Goal: Transaction & Acquisition: Purchase product/service

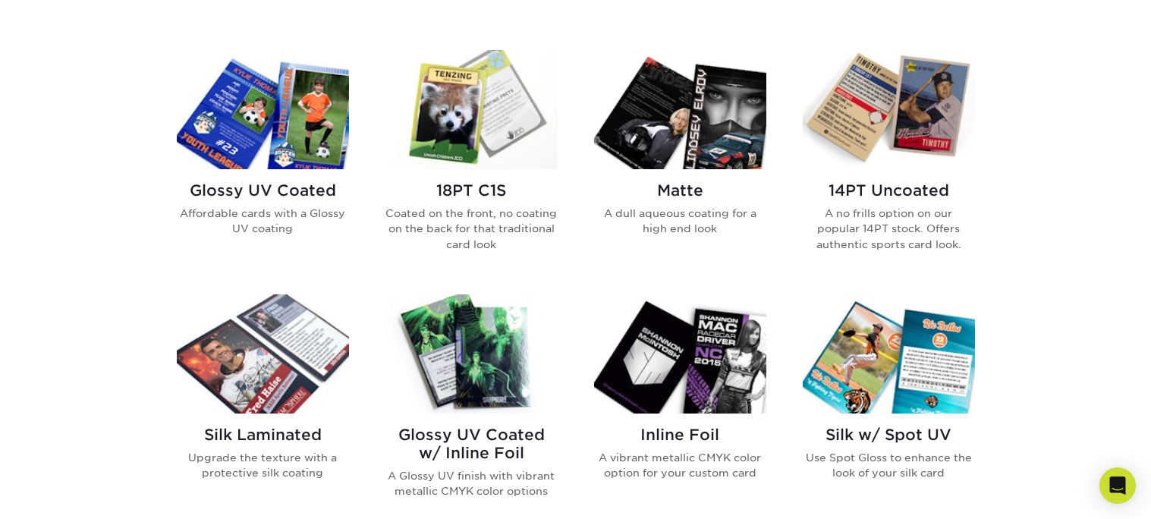
scroll to position [716, 0]
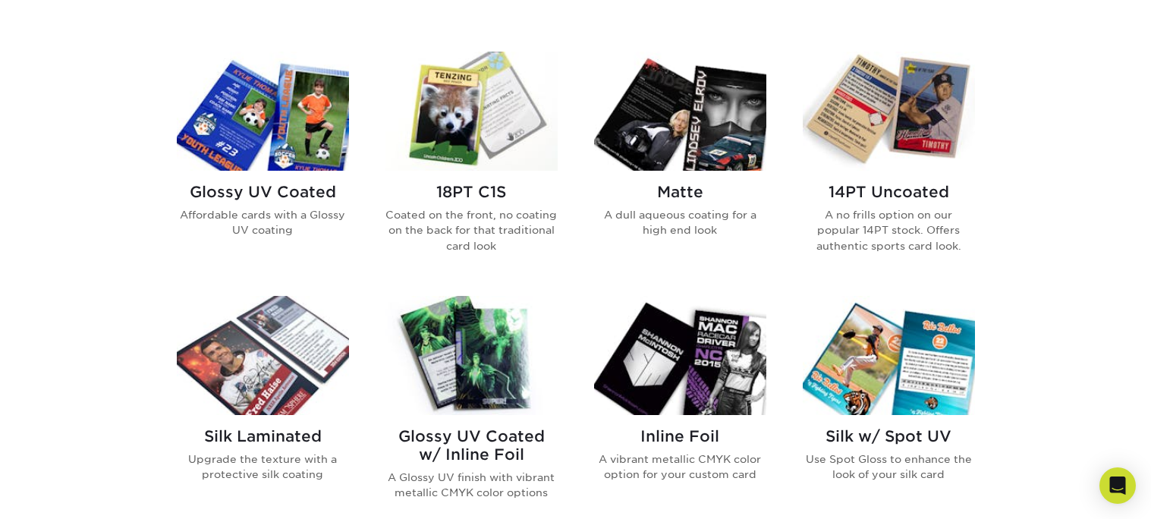
click at [697, 183] on h2 "Matte" at bounding box center [680, 192] width 172 height 18
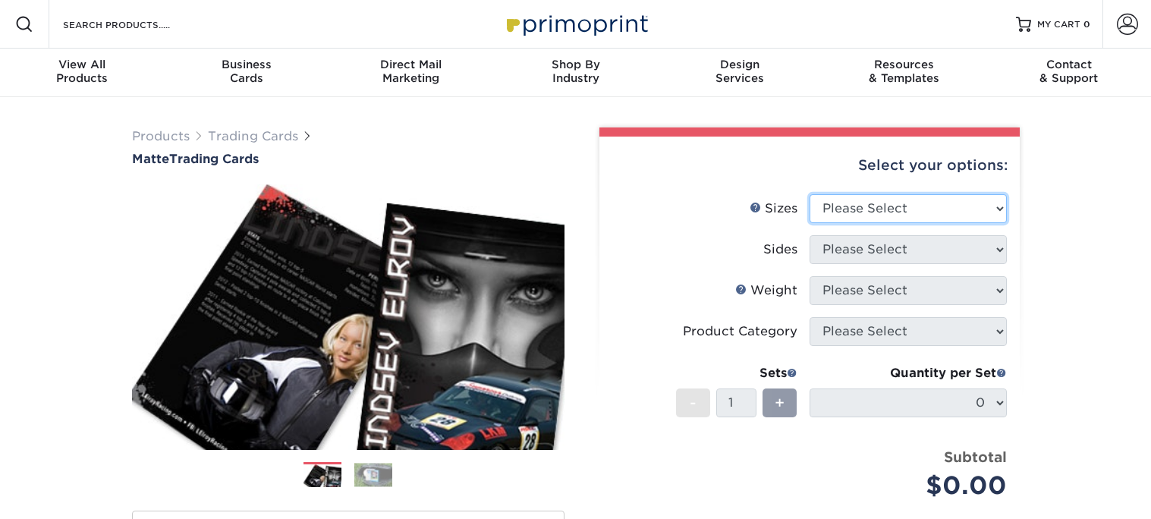
click at [1001, 206] on select "Please Select 2.5" x 3.5"" at bounding box center [908, 208] width 197 height 29
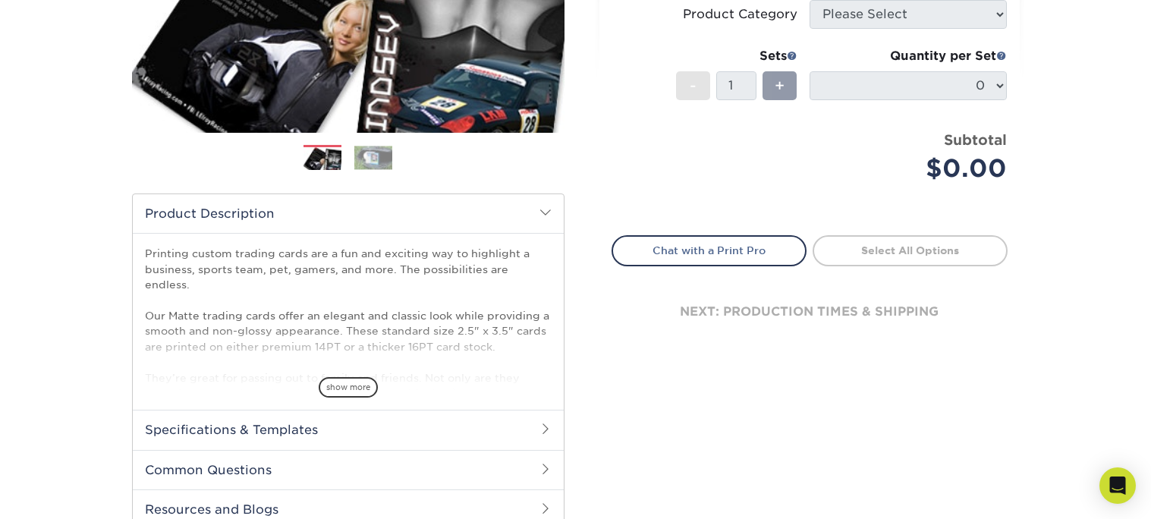
scroll to position [319, 0]
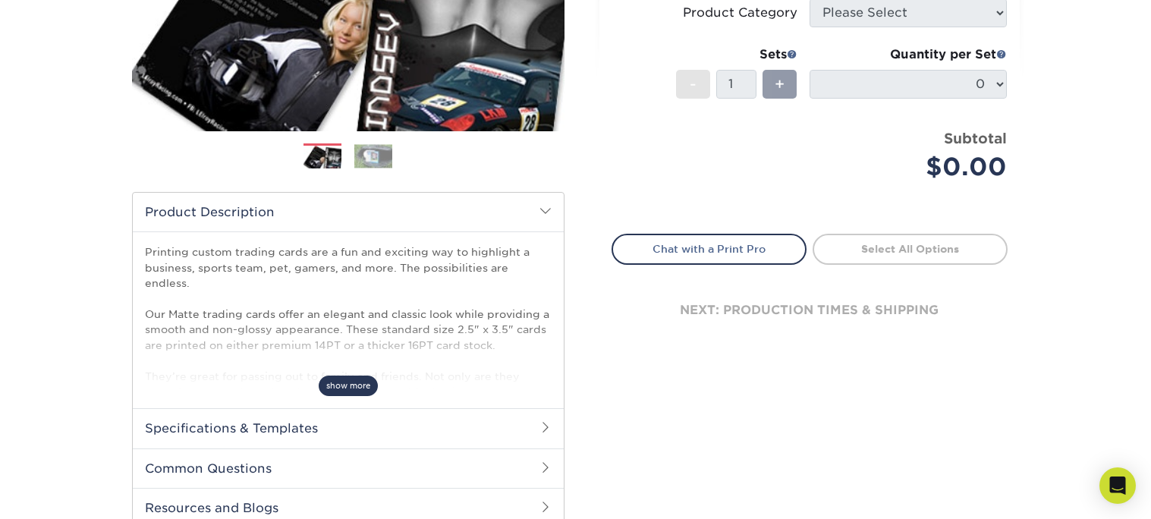
click at [367, 382] on span "show more" at bounding box center [348, 386] width 59 height 20
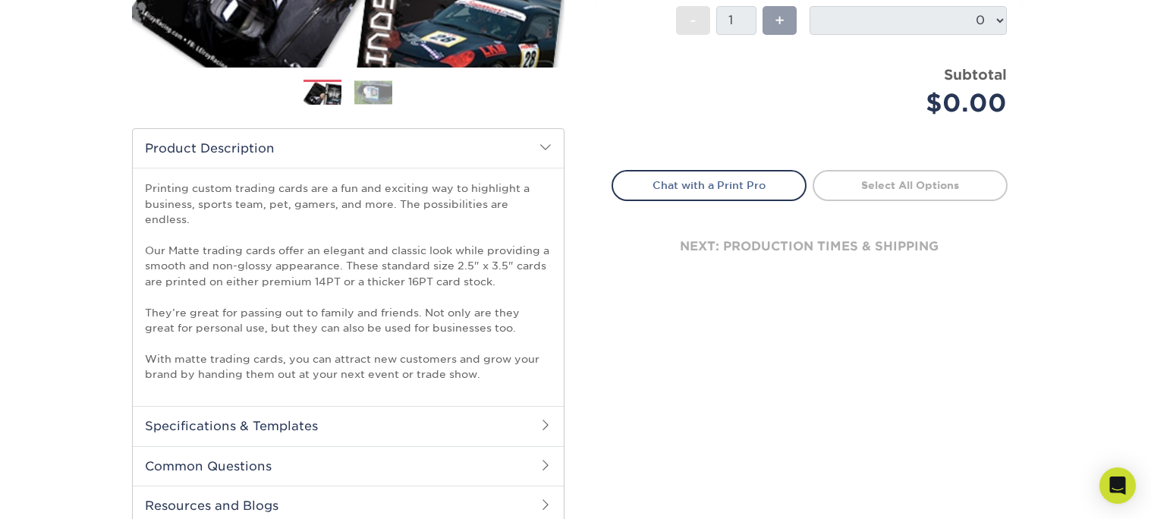
scroll to position [383, 0]
